Goal: Task Accomplishment & Management: Complete application form

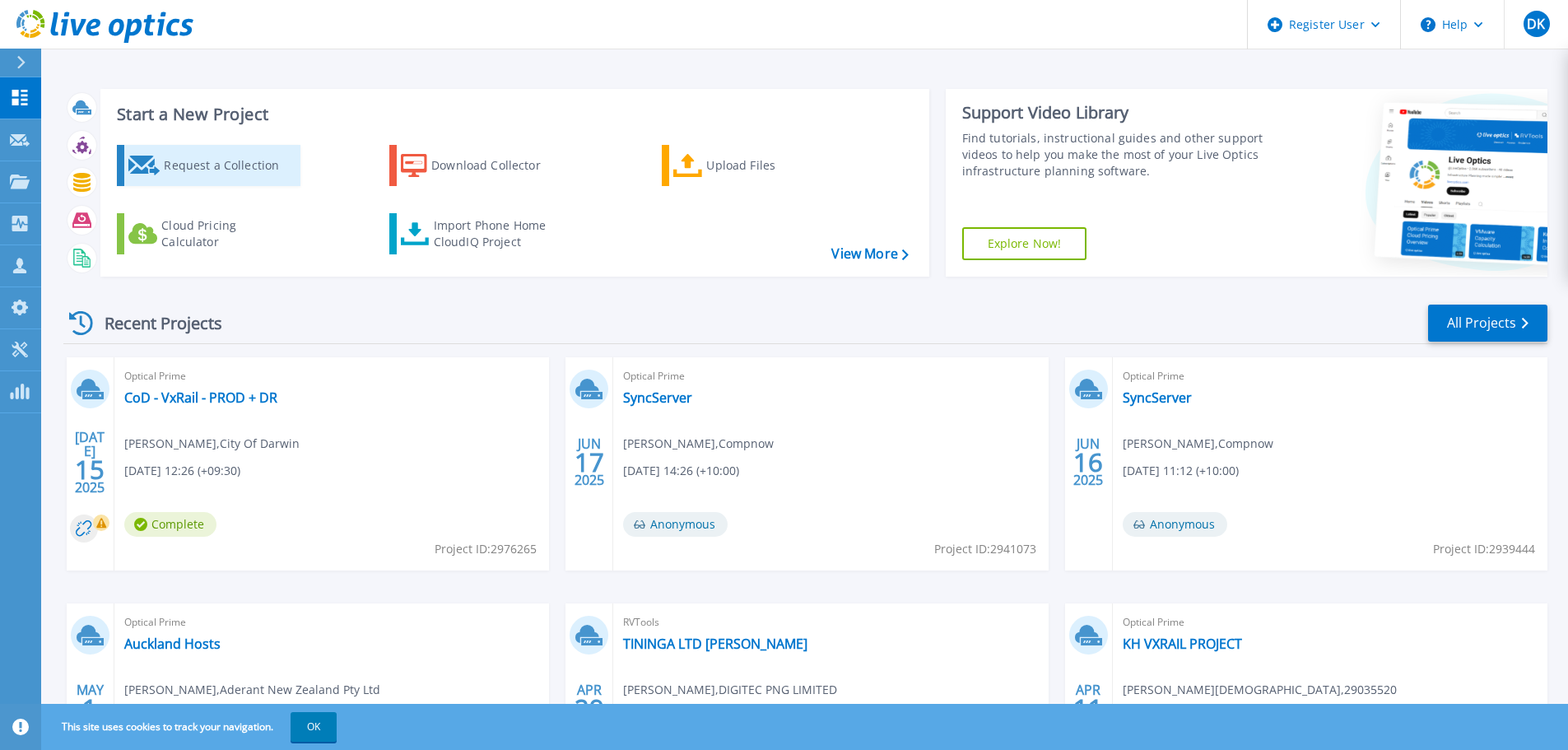
click at [178, 166] on div "Request a Collection" at bounding box center [229, 165] width 131 height 33
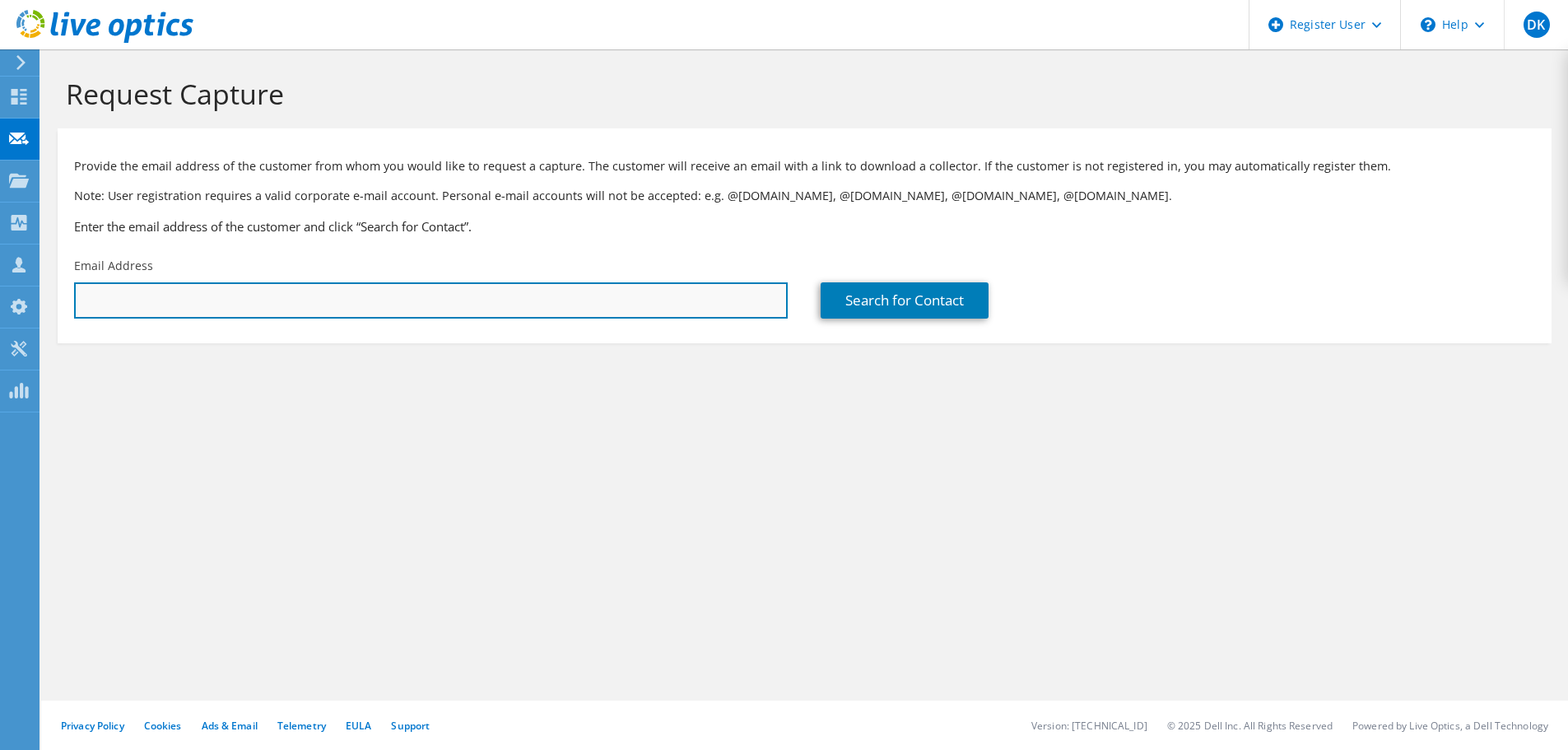
click at [409, 287] on input "text" at bounding box center [430, 300] width 713 height 36
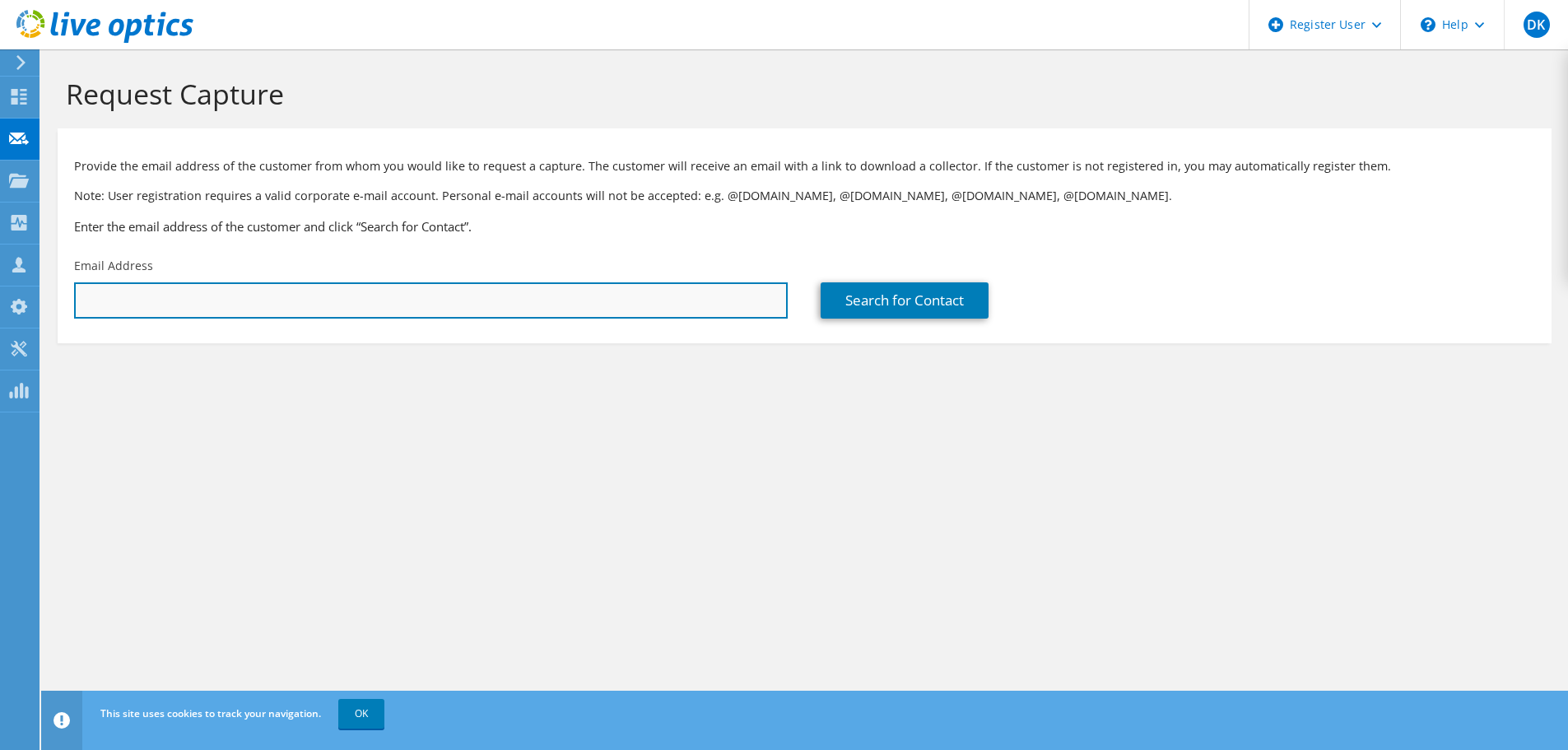
paste input "Cameron Ogston <Cameron.Ogston@grangeresources.com.au>"
click at [189, 298] on input "Cameron Ogston <Cameron.Ogston@grangeresources.com.au" at bounding box center [430, 300] width 713 height 36
type input "Cameron.Ogston@grangeresources.com.au"
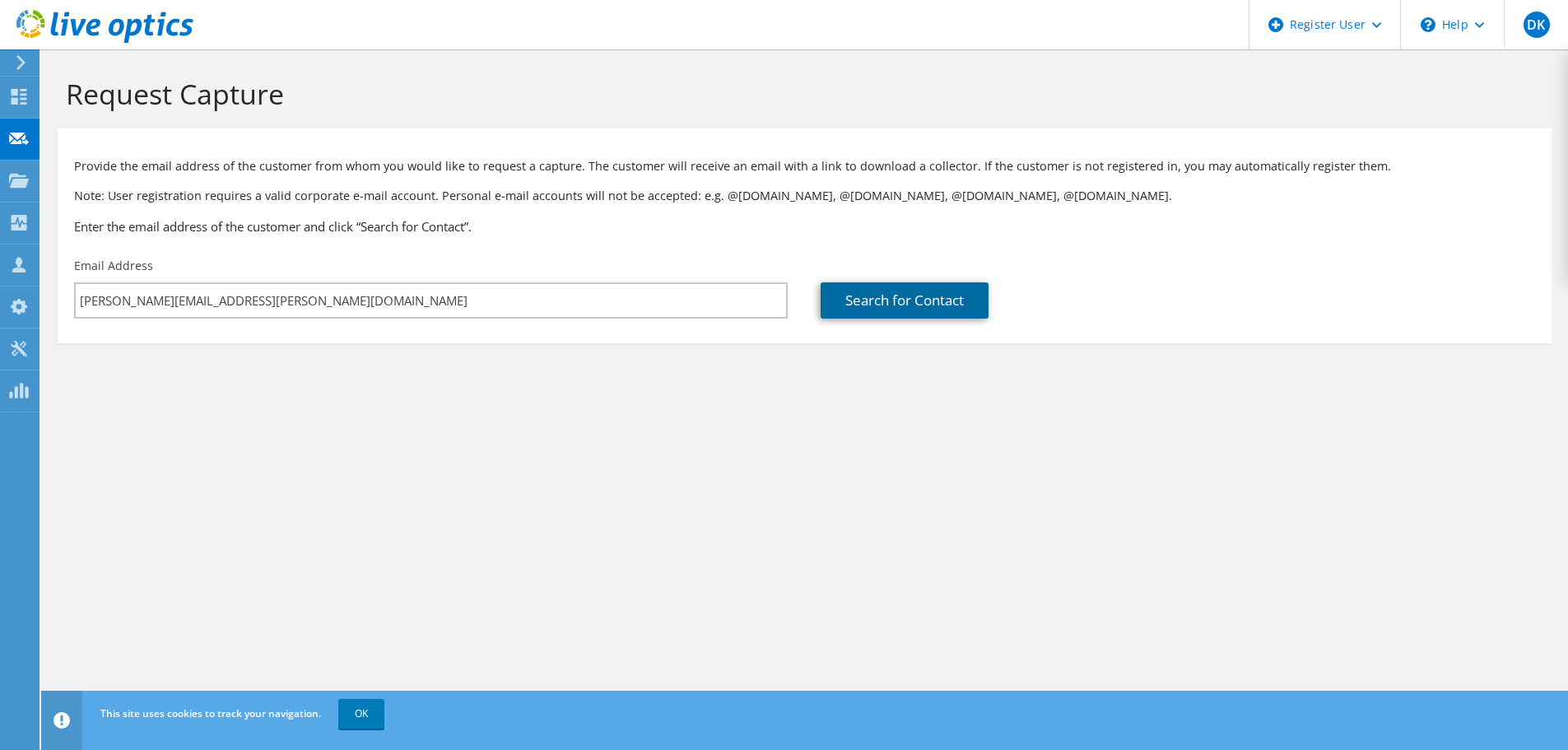
click at [929, 307] on link "Search for Contact" at bounding box center [905, 300] width 168 height 36
type input "Grange Resources / Australian Bulk Minerals"
type input "Cameron"
type input "Ogston"
type input "[GEOGRAPHIC_DATA]"
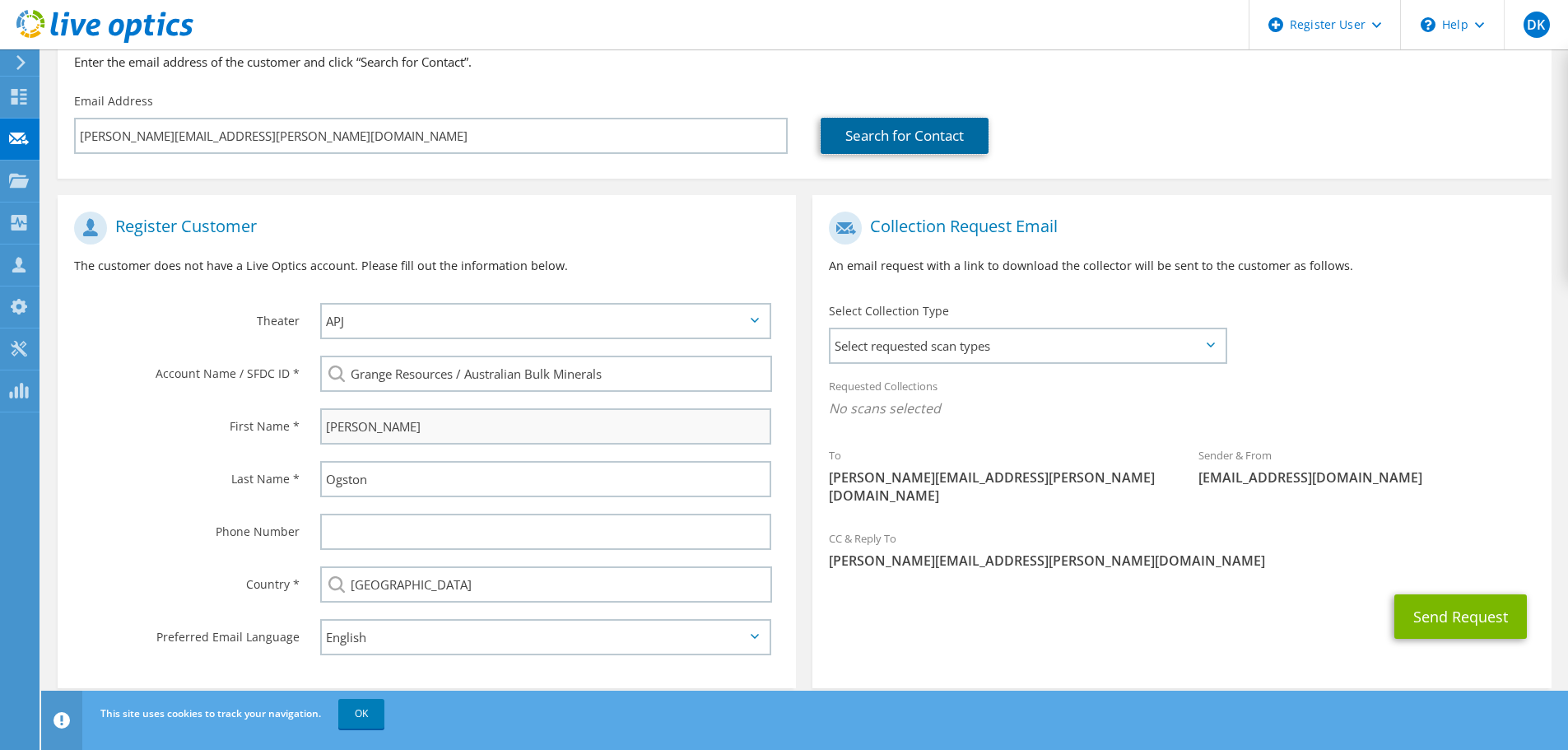
scroll to position [185, 0]
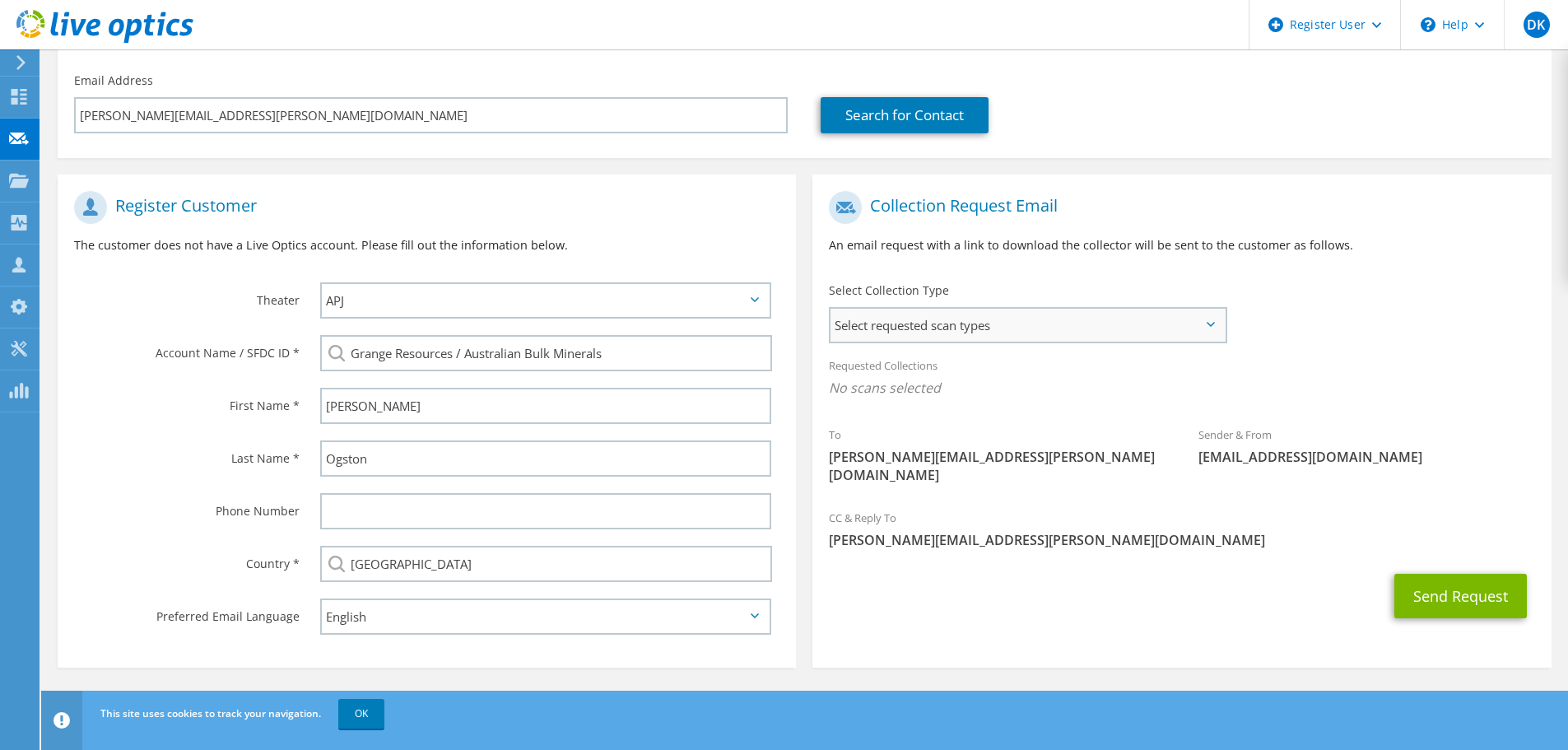
click at [1057, 334] on span "Select requested scan types" at bounding box center [1027, 325] width 394 height 33
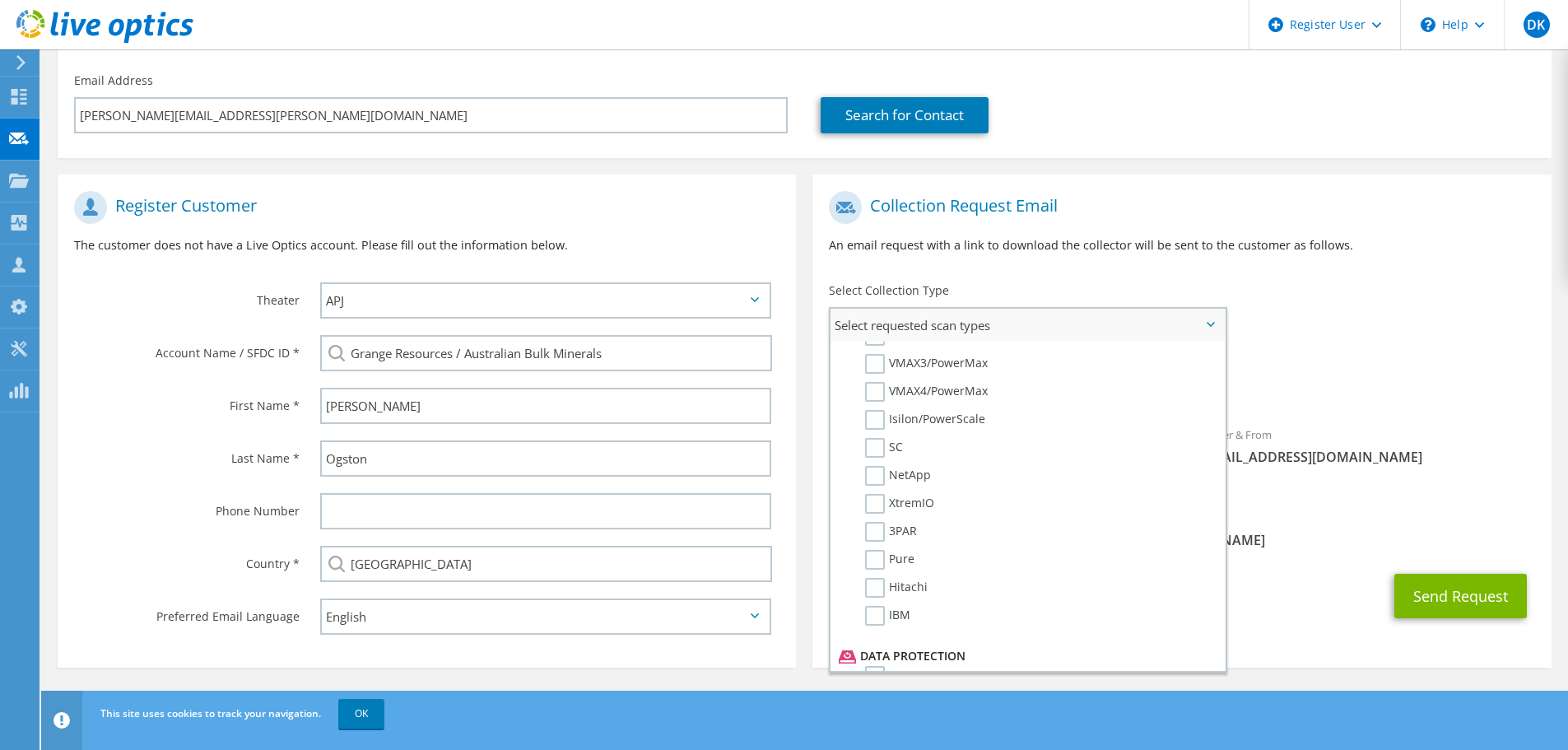
scroll to position [726, 0]
click at [879, 641] on label "Dossier" at bounding box center [897, 644] width 65 height 20
click at [0, 0] on input "Dossier" at bounding box center [0, 0] width 0 height 0
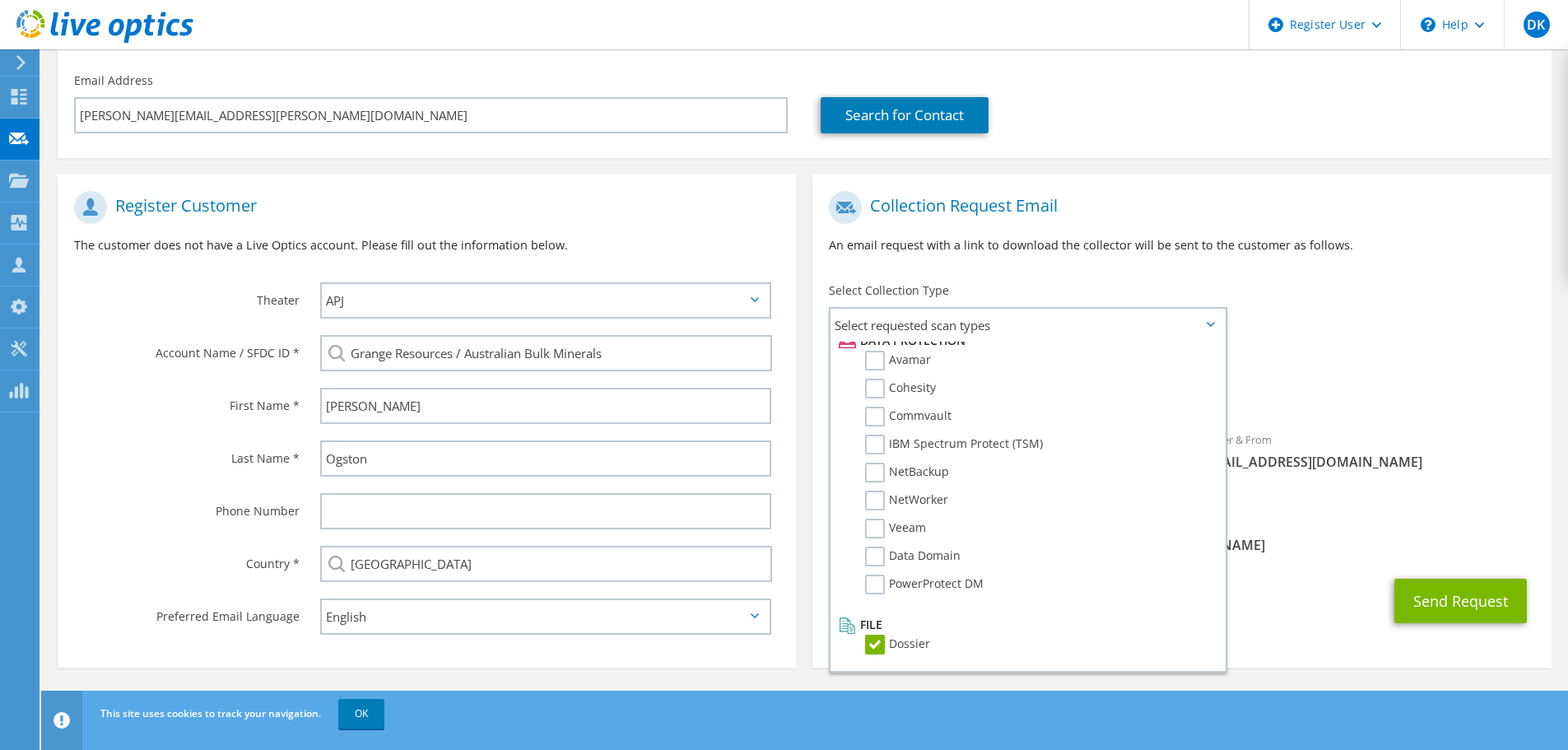
click at [1272, 579] on div "Send Request" at bounding box center [1182, 601] width 739 height 60
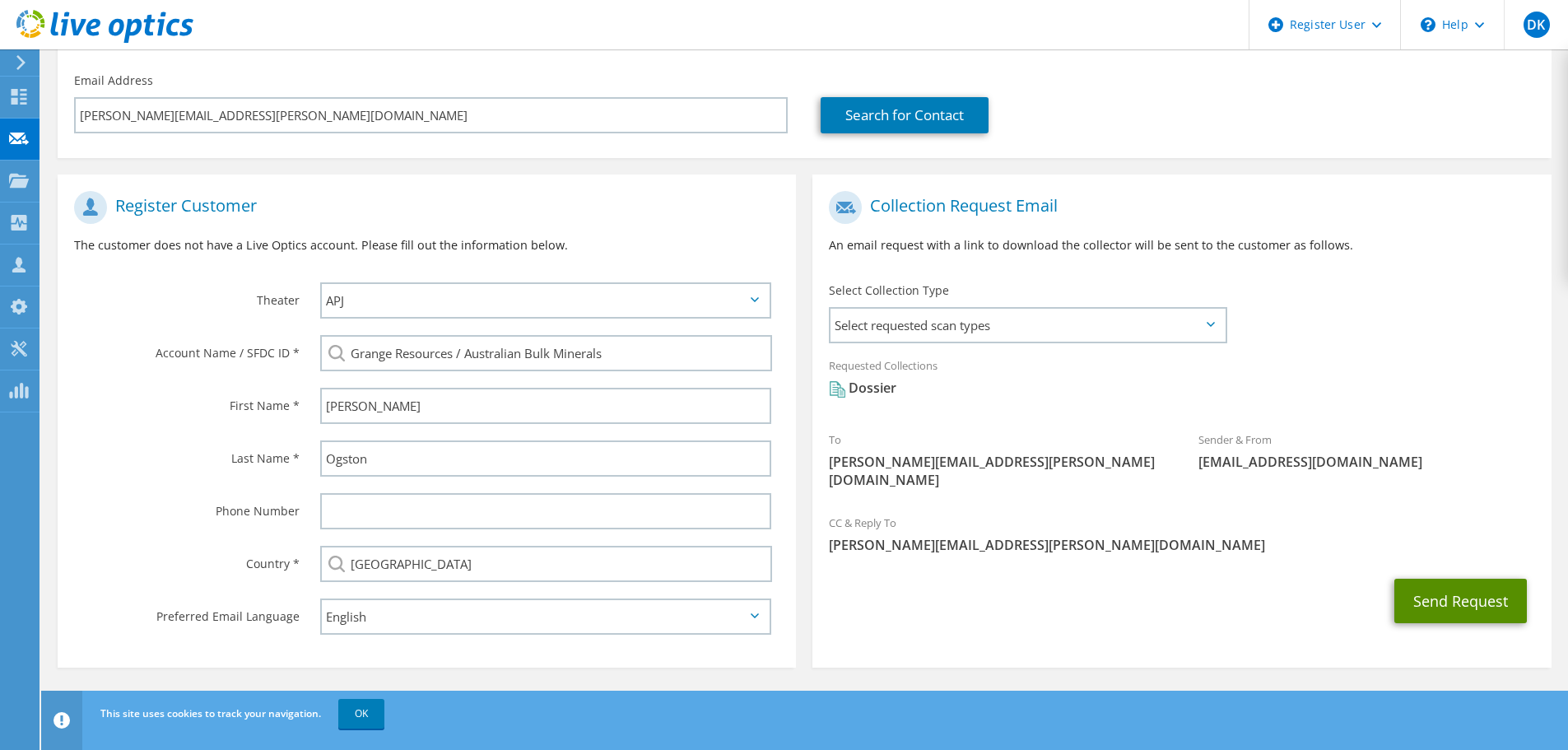
click at [1447, 588] on button "Send Request" at bounding box center [1460, 601] width 132 height 44
